Goal: Task Accomplishment & Management: Complete application form

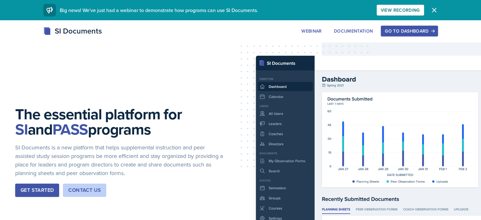
click at [433, 33] on div "Go to Dashboard" at bounding box center [408, 30] width 49 height 5
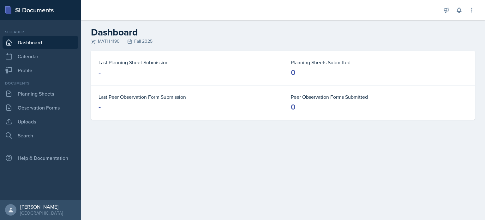
click at [338, 145] on main "Dashboard MATH 1190 Fall 2025 Last Planning Sheet Submission - Planning Sheets …" at bounding box center [283, 119] width 404 height 199
click at [57, 96] on link "Planning Sheets" at bounding box center [41, 93] width 76 height 13
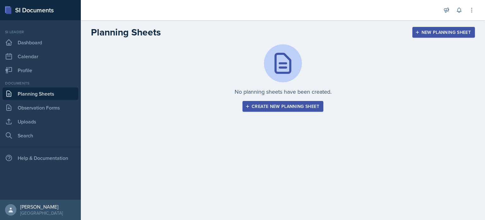
click at [271, 104] on div "Create new planning sheet" at bounding box center [283, 106] width 73 height 5
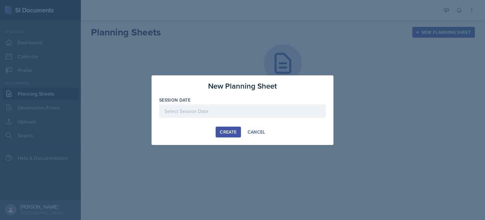
click at [271, 109] on div at bounding box center [242, 110] width 167 height 13
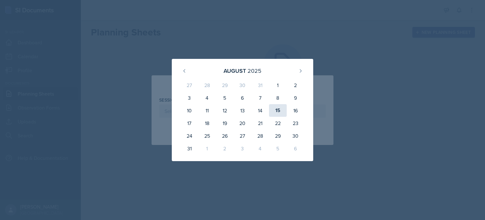
click at [280, 111] on div "15" at bounding box center [278, 110] width 18 height 13
type input "[DATE]"
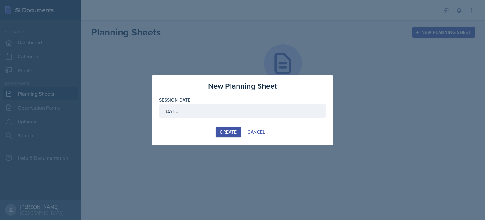
click at [234, 132] on div "Create" at bounding box center [228, 131] width 17 height 5
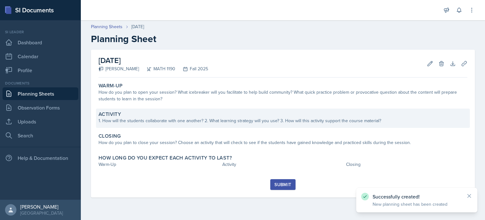
click at [247, 119] on div "1. How will the students collaborate with one another? 2. What learning strateg…" at bounding box center [283, 120] width 369 height 7
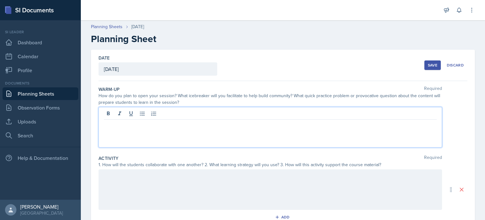
click at [252, 115] on div at bounding box center [271, 127] width 344 height 40
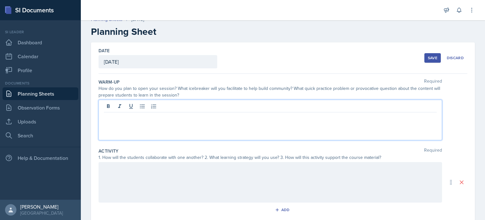
scroll to position [9, 0]
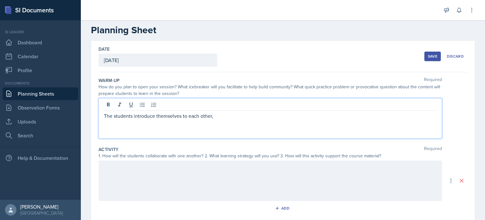
click at [107, 117] on p "The students introduce themselves to each other," at bounding box center [270, 116] width 333 height 8
click at [266, 113] on p "Have the students introduce themselves to each other," at bounding box center [270, 116] width 333 height 8
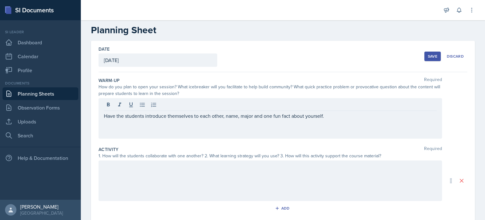
click at [312, 146] on div "Activity Required" at bounding box center [283, 149] width 369 height 6
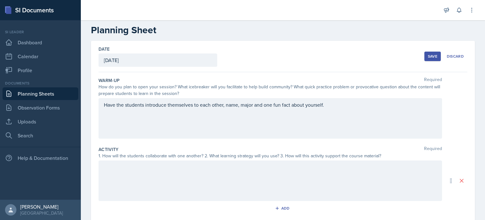
click at [332, 115] on div "Have the students introduce themselves to each other, name, major and one fun f…" at bounding box center [271, 118] width 344 height 40
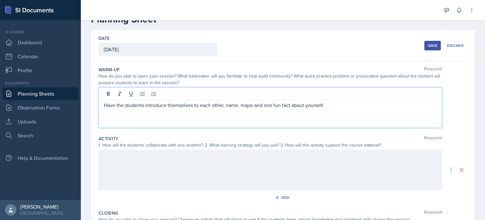
click at [296, 174] on div at bounding box center [271, 169] width 344 height 40
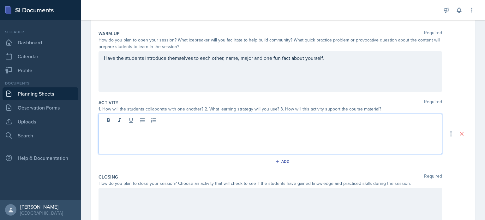
scroll to position [56, 0]
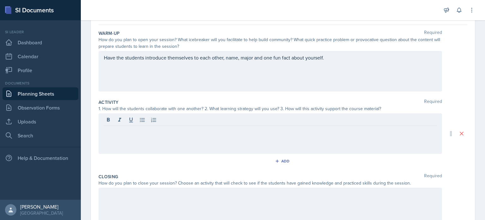
click at [348, 80] on div "Have the students introduce themselves to each other, name, major and one fun f…" at bounding box center [271, 71] width 344 height 40
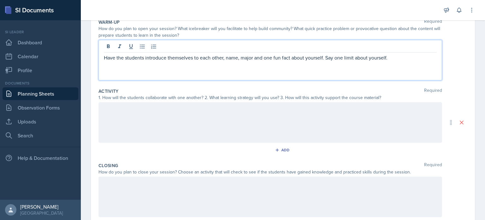
click at [320, 122] on div at bounding box center [271, 122] width 344 height 40
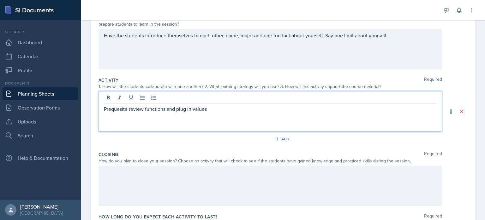
click at [121, 112] on p "Prequesite review functions and plug in values" at bounding box center [270, 109] width 333 height 8
click at [122, 109] on p "Prequesite review functions and plug in values" at bounding box center [270, 109] width 333 height 8
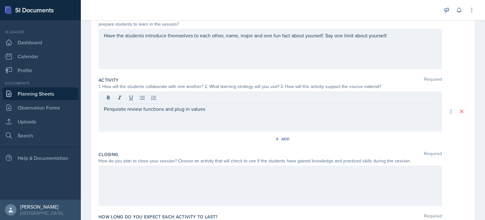
click at [220, 114] on div "Perquisite review functions and plug in values" at bounding box center [271, 111] width 344 height 40
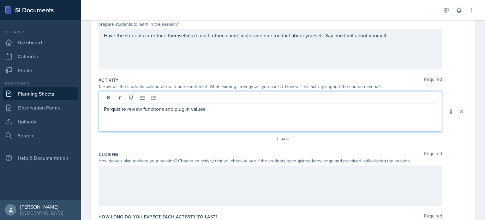
click at [218, 110] on p "Perquisite review functions and plug in values" at bounding box center [270, 109] width 333 height 8
click at [159, 126] on p "Average and insantaneous rates of change" at bounding box center [270, 124] width 333 height 8
click at [206, 125] on p "Average and instantaneous rates of change" at bounding box center [270, 124] width 333 height 8
click at [216, 110] on p "Perquisite review functions and plug in values" at bounding box center [270, 109] width 333 height 8
click at [125, 109] on p "Perquisite review functions and plug in values." at bounding box center [270, 109] width 333 height 8
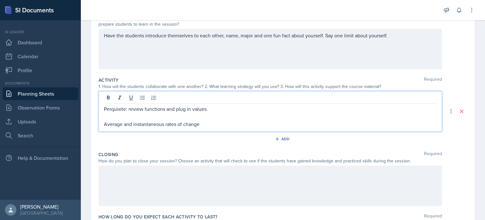
click at [110, 110] on p "Perquisite: review functions and plug in values." at bounding box center [270, 109] width 333 height 8
click at [140, 114] on p at bounding box center [270, 116] width 333 height 8
click at [133, 109] on p "Prerequisite: review functions and plug in values." at bounding box center [270, 109] width 333 height 8
click at [148, 109] on p "Prerequisite review functions and plug in values." at bounding box center [270, 109] width 333 height 8
drag, startPoint x: 131, startPoint y: 107, endPoint x: 101, endPoint y: 101, distance: 30.5
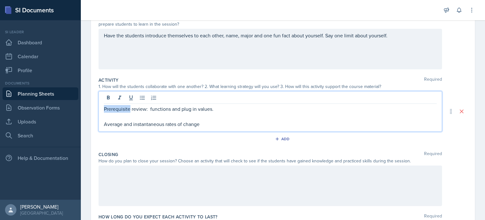
click at [101, 101] on div "Prerequisite review: functions and plug in values. Average and instantaneous ra…" at bounding box center [271, 111] width 344 height 40
click at [212, 123] on p "Average and instantaneous rates of change" at bounding box center [270, 124] width 333 height 8
click at [245, 178] on div at bounding box center [271, 185] width 344 height 40
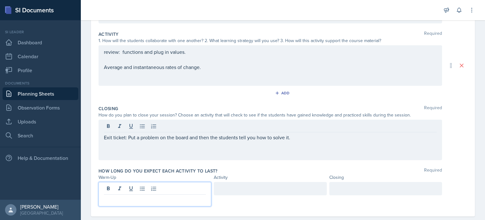
scroll to position [135, 0]
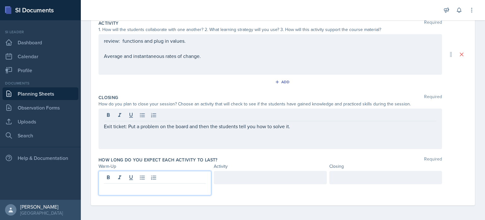
click at [185, 191] on p at bounding box center [155, 189] width 102 height 8
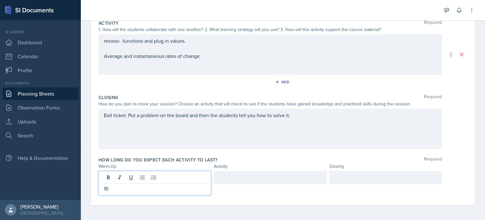
click at [239, 177] on div at bounding box center [270, 177] width 113 height 13
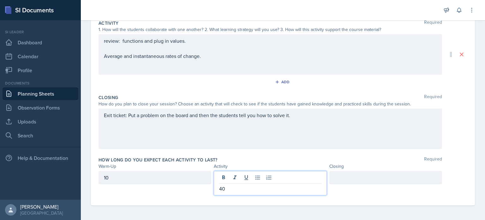
click at [348, 171] on div at bounding box center [386, 177] width 113 height 13
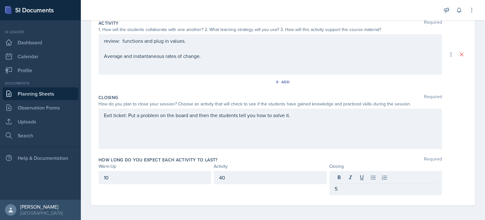
click at [308, 118] on div "Exit ticket: Put a problem on the board and then the students tell you how to s…" at bounding box center [271, 128] width 344 height 40
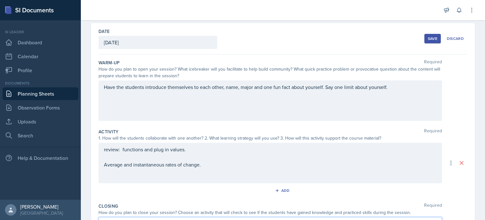
scroll to position [23, 0]
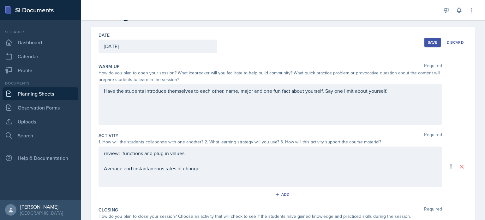
click at [239, 177] on div "review: functions and plug in values. Average and instantaneous rates of change." at bounding box center [271, 166] width 344 height 40
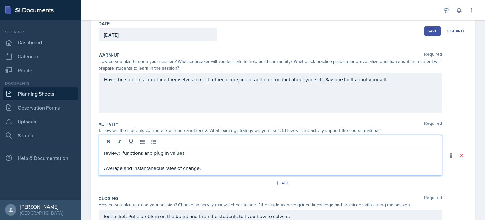
scroll to position [0, 0]
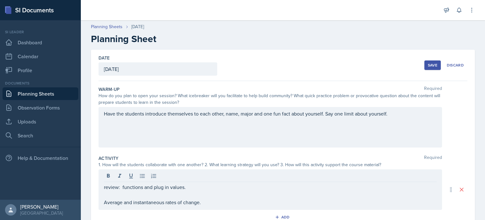
click at [103, 188] on div "review: functions and plug in values. Average and instantaneous rates of change." at bounding box center [271, 189] width 344 height 40
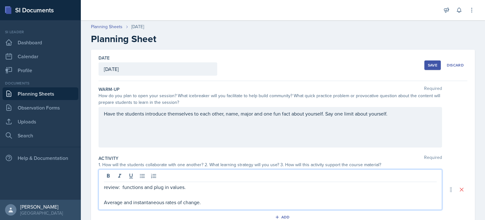
click at [102, 185] on div "review: functions and plug in values. Average and instantaneous rates of change." at bounding box center [271, 189] width 344 height 40
click at [104, 188] on p "review: functions and plug in values." at bounding box center [270, 187] width 333 height 8
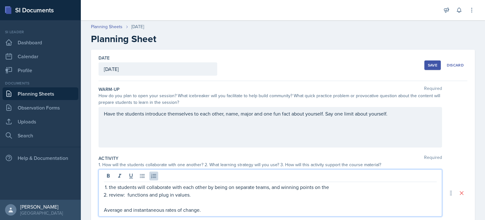
click at [329, 191] on p "review: functions and plug in values." at bounding box center [273, 195] width 328 height 8
click at [329, 186] on p "the students will collaborate with each other by being on separate teams, and w…" at bounding box center [273, 187] width 328 height 8
click at [109, 196] on li "review: functions and plug in values." at bounding box center [273, 195] width 328 height 8
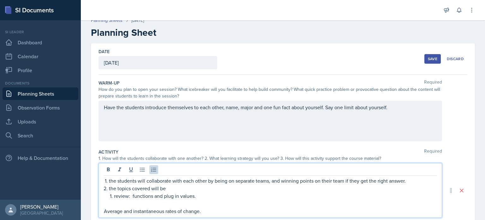
scroll to position [10, 0]
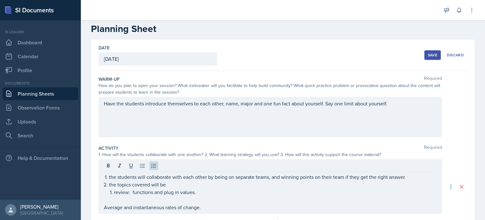
click at [100, 209] on div "the students will collaborate with each other by being on separate teams, and w…" at bounding box center [271, 186] width 344 height 55
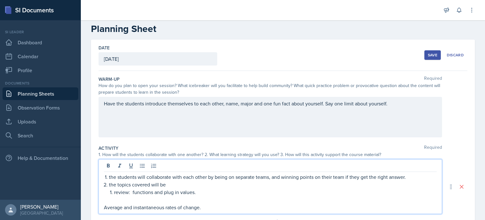
click at [105, 206] on p "Average and instantaneous rates of change." at bounding box center [270, 207] width 333 height 8
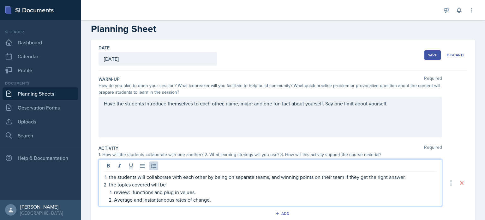
click at [109, 184] on li "the topics covered will be review: functions and plug in values. Average and in…" at bounding box center [273, 191] width 328 height 23
click at [109, 177] on li "the students will collaborate with each other by being on separate teams, and w…" at bounding box center [273, 188] width 328 height 30
click at [109, 185] on li "the topics covered will be review: functions and plug in values. Average and in…" at bounding box center [273, 191] width 328 height 23
click at [187, 185] on p "the topics covered will be" at bounding box center [273, 184] width 328 height 8
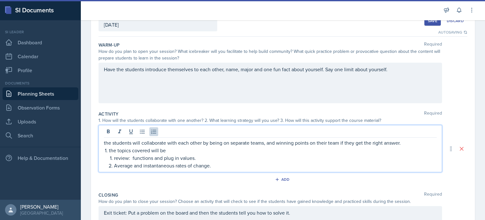
scroll to position [61, 0]
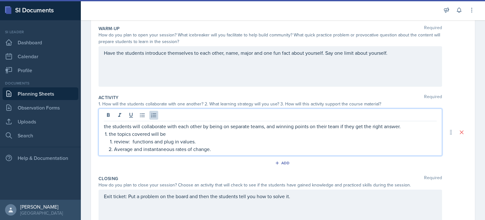
click at [109, 134] on li "the topics covered will be review: functions and plug in values. Average and in…" at bounding box center [273, 141] width 328 height 23
click at [109, 136] on li "the topics covered will be review: functions and plug in values. Average and in…" at bounding box center [273, 141] width 328 height 23
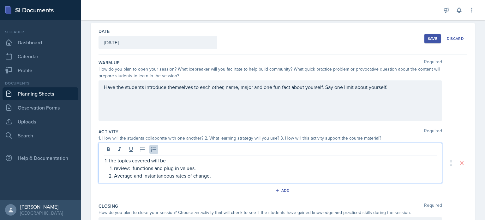
scroll to position [27, 0]
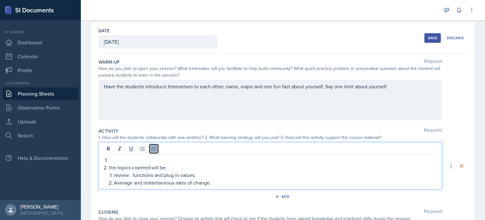
click at [155, 149] on icon at bounding box center [154, 148] width 6 height 6
click at [109, 160] on li at bounding box center [273, 160] width 328 height 8
click at [153, 148] on icon at bounding box center [154, 148] width 6 height 6
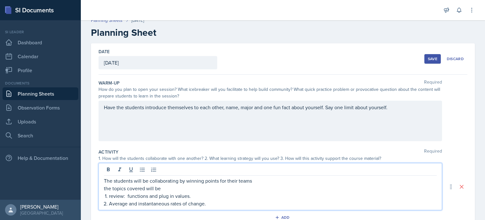
scroll to position [0, 0]
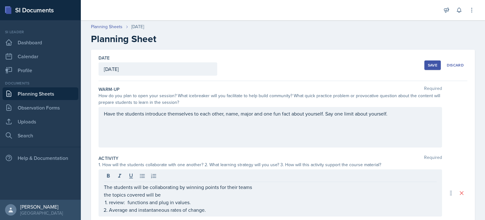
click at [428, 63] on div "Save" at bounding box center [432, 65] width 9 height 5
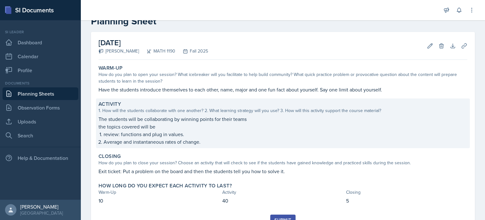
scroll to position [18, 0]
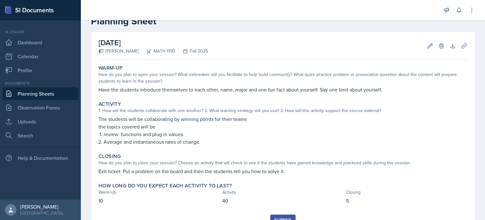
click at [203, 51] on div "Fall 2025" at bounding box center [191, 51] width 33 height 7
